Goal: Contribute content: Add original content to the website for others to see

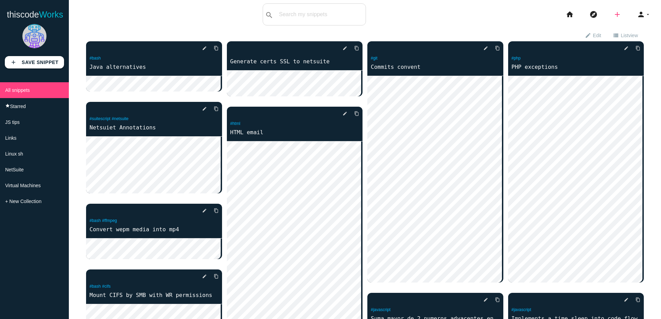
click at [613, 14] on icon "add" at bounding box center [617, 14] width 8 height 22
click at [613, 10] on icon "code" at bounding box center [617, 12] width 8 height 8
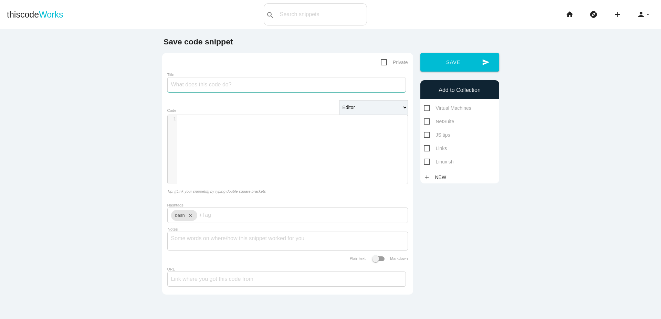
click at [252, 85] on input "Title" at bounding box center [286, 84] width 238 height 15
type input "Create a docker custom network"
click at [381, 62] on span "Private" at bounding box center [394, 62] width 27 height 9
click at [381, 62] on input "Private" at bounding box center [383, 60] width 4 height 4
checkbox input "true"
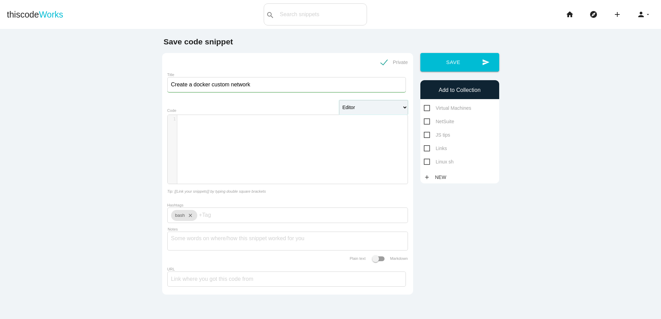
click at [245, 136] on form "Private Title Create a docker custom network Editor HTML Editor Javascript Edit…" at bounding box center [287, 173] width 240 height 231
